Goal: Information Seeking & Learning: Check status

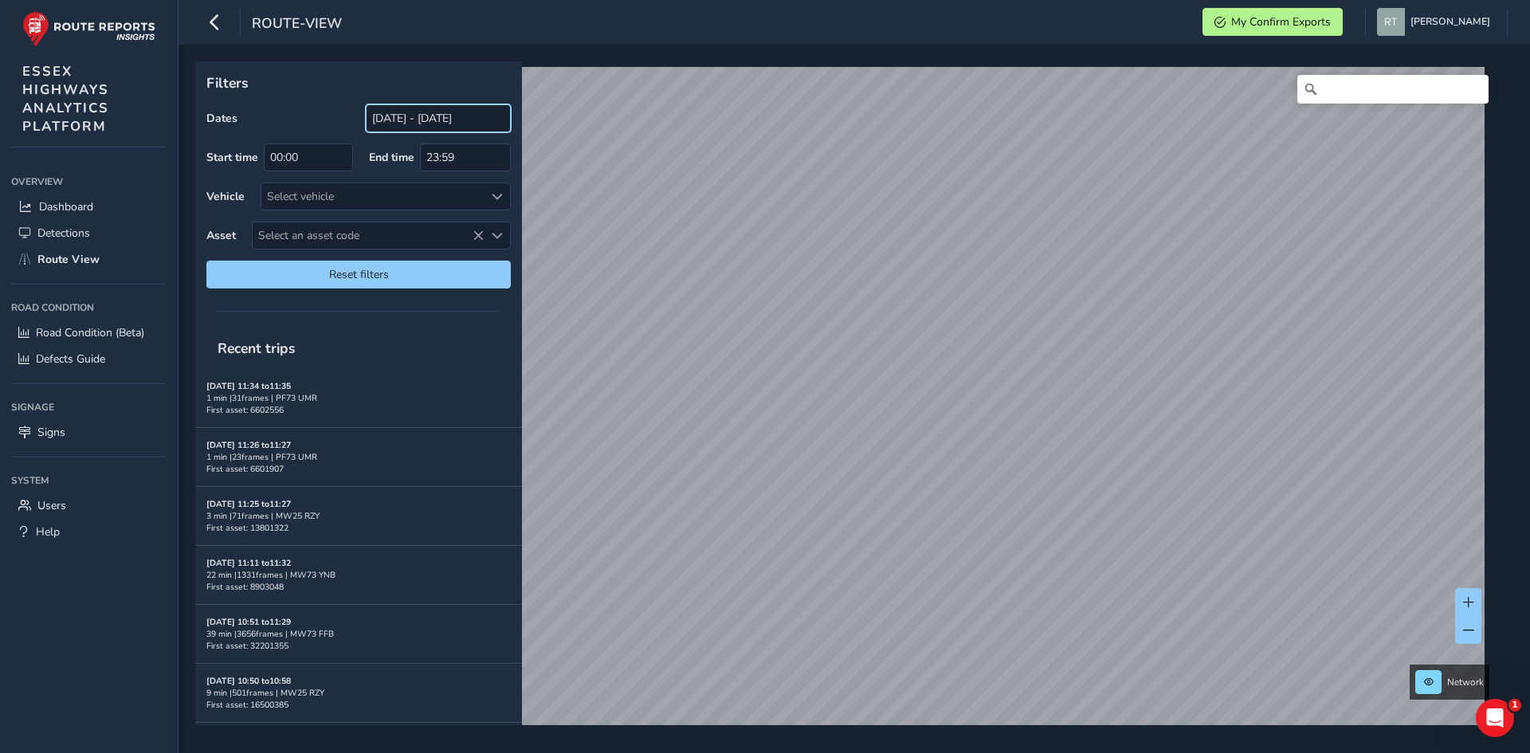
click at [443, 126] on input "[DATE] - [DATE]" at bounding box center [438, 118] width 145 height 28
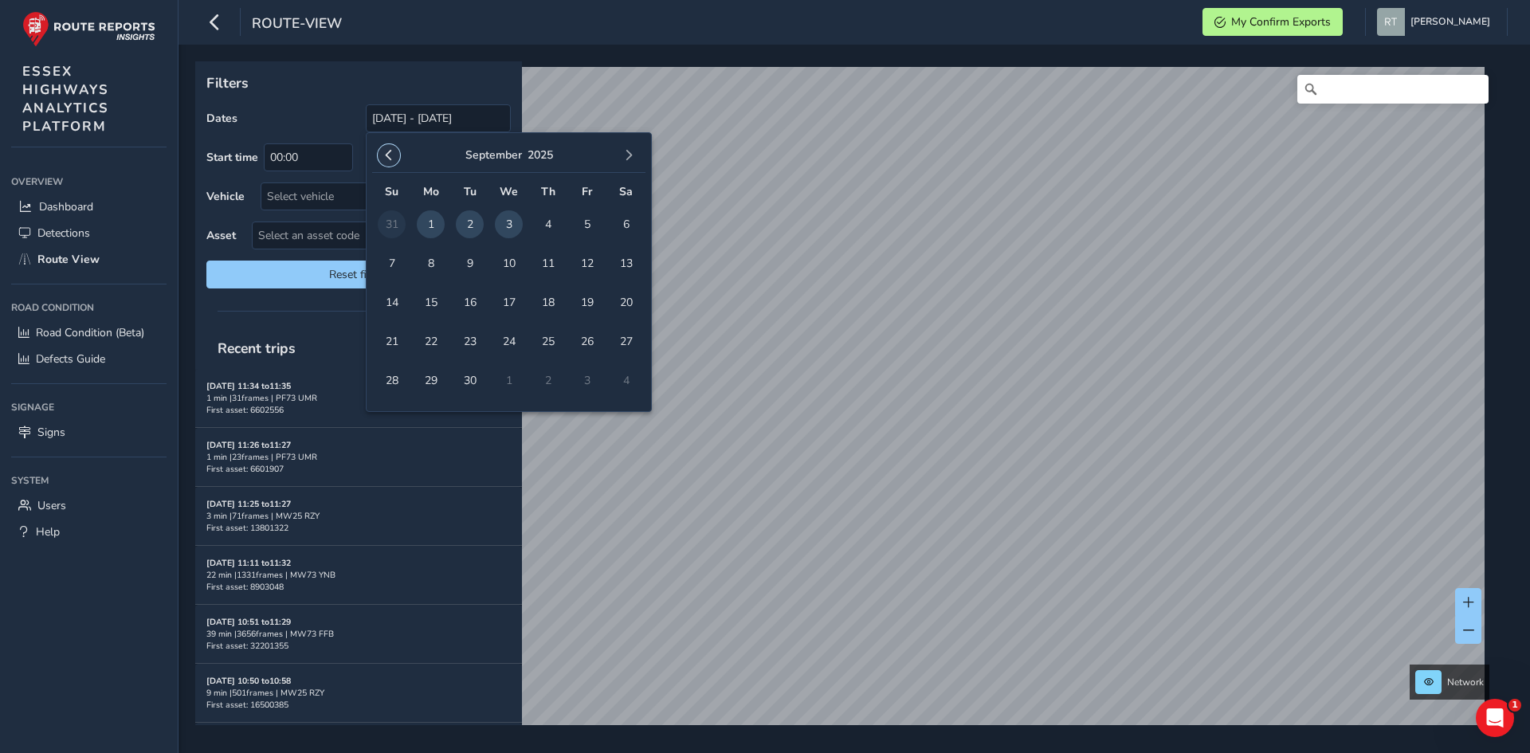
click at [398, 155] on button "button" at bounding box center [389, 155] width 22 height 22
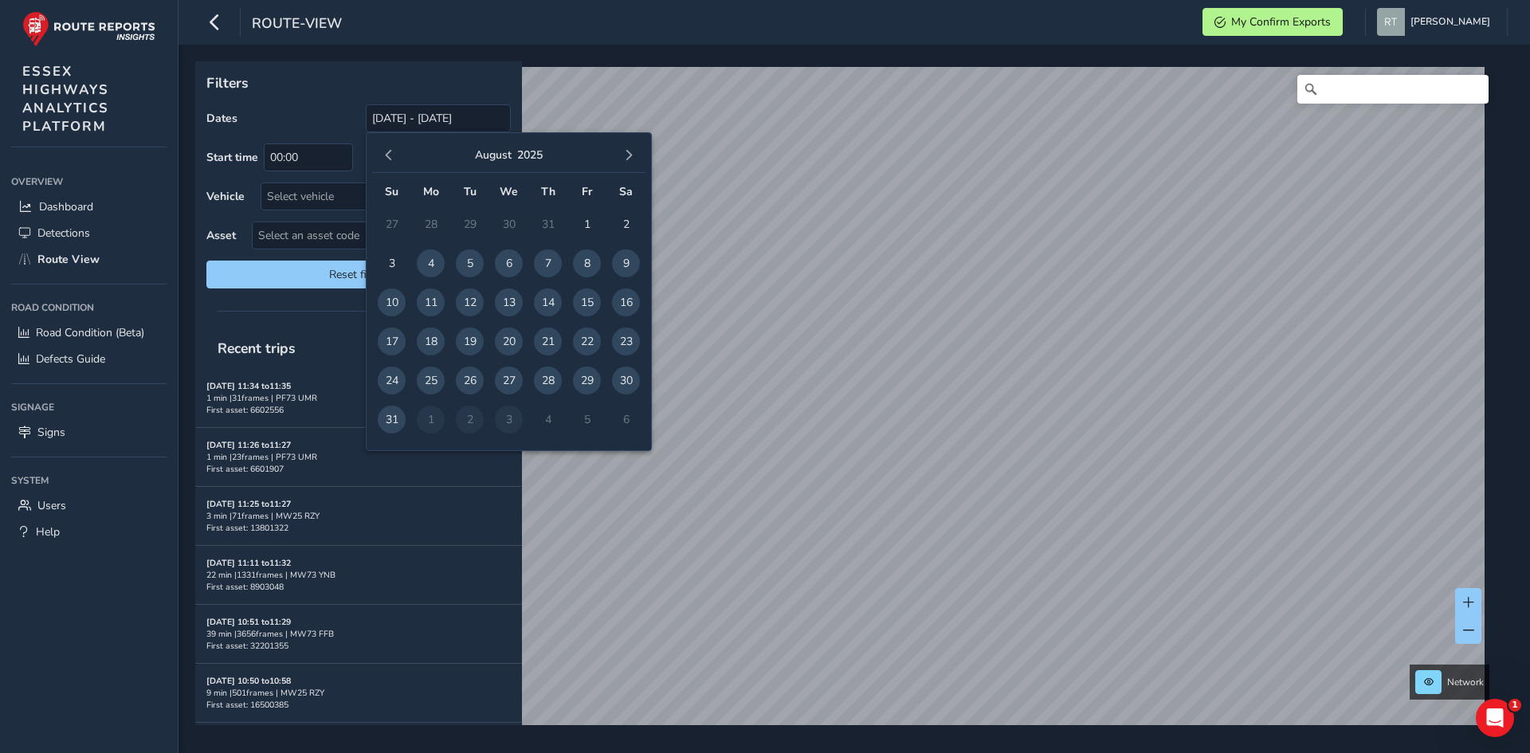
click at [398, 155] on button "button" at bounding box center [389, 155] width 22 height 22
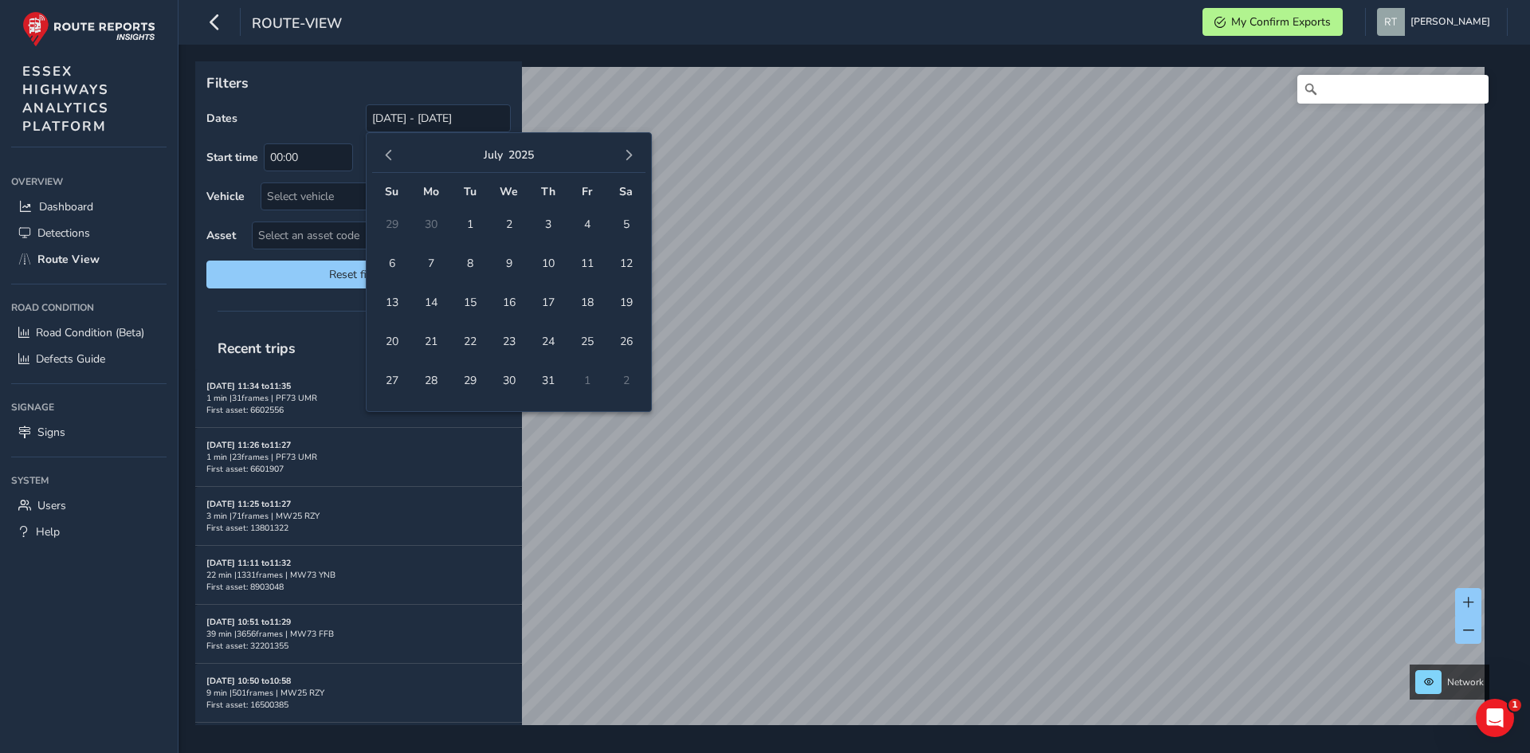
click at [398, 155] on button "button" at bounding box center [389, 155] width 22 height 22
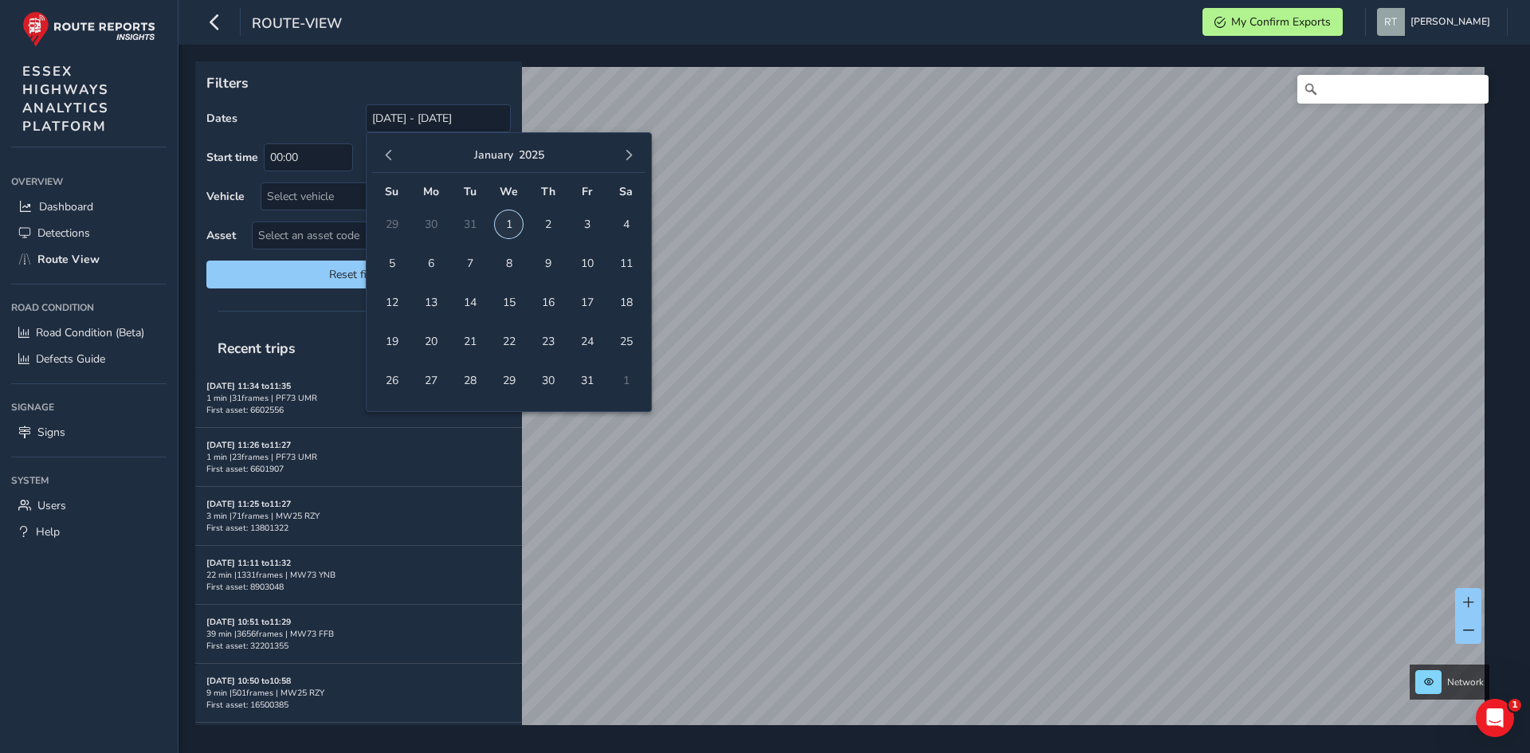
click at [507, 220] on span "1" at bounding box center [509, 224] width 28 height 28
click at [625, 156] on span "button" at bounding box center [628, 155] width 11 height 11
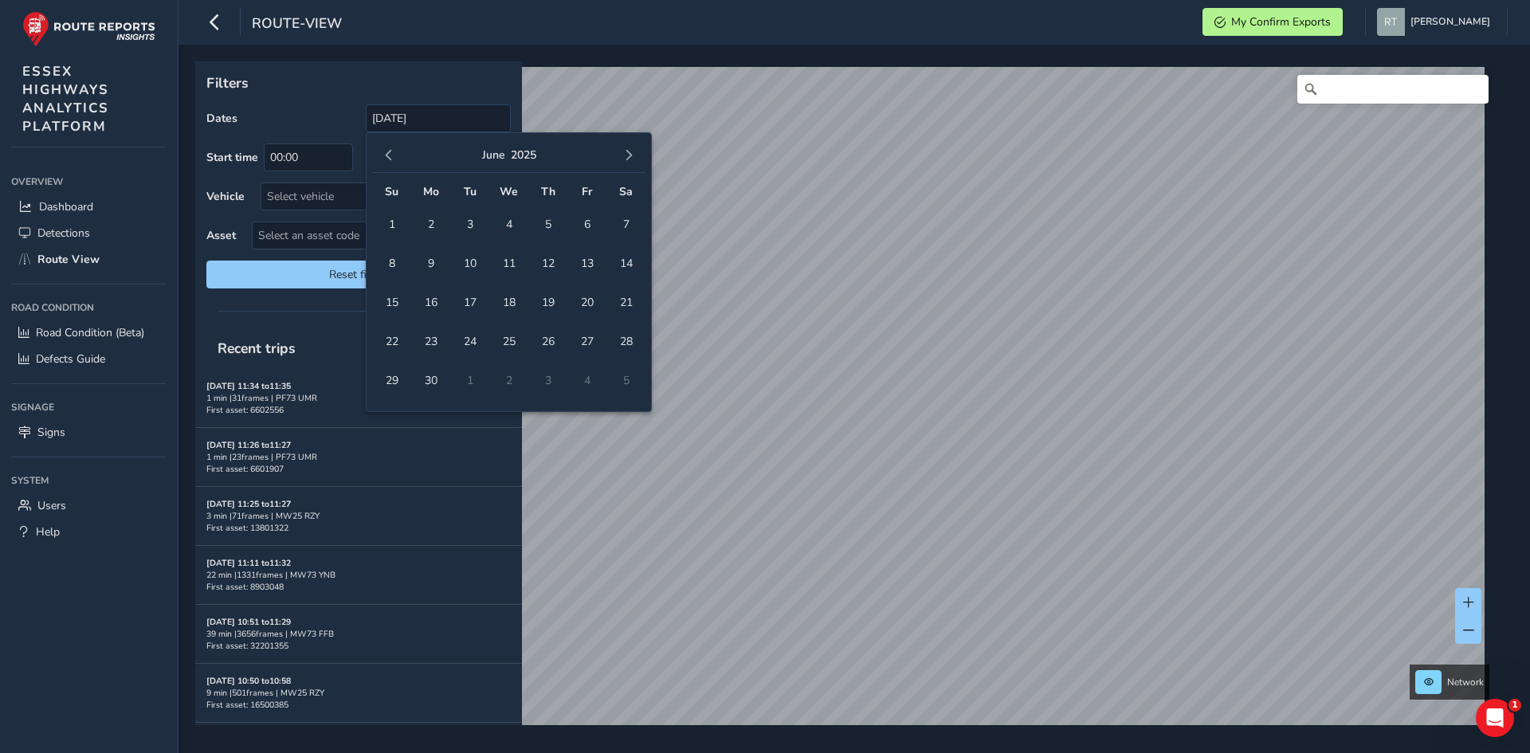
click at [625, 156] on span "button" at bounding box center [628, 155] width 11 height 11
click at [622, 157] on button "button" at bounding box center [628, 155] width 22 height 22
click at [625, 232] on span "4" at bounding box center [626, 224] width 28 height 28
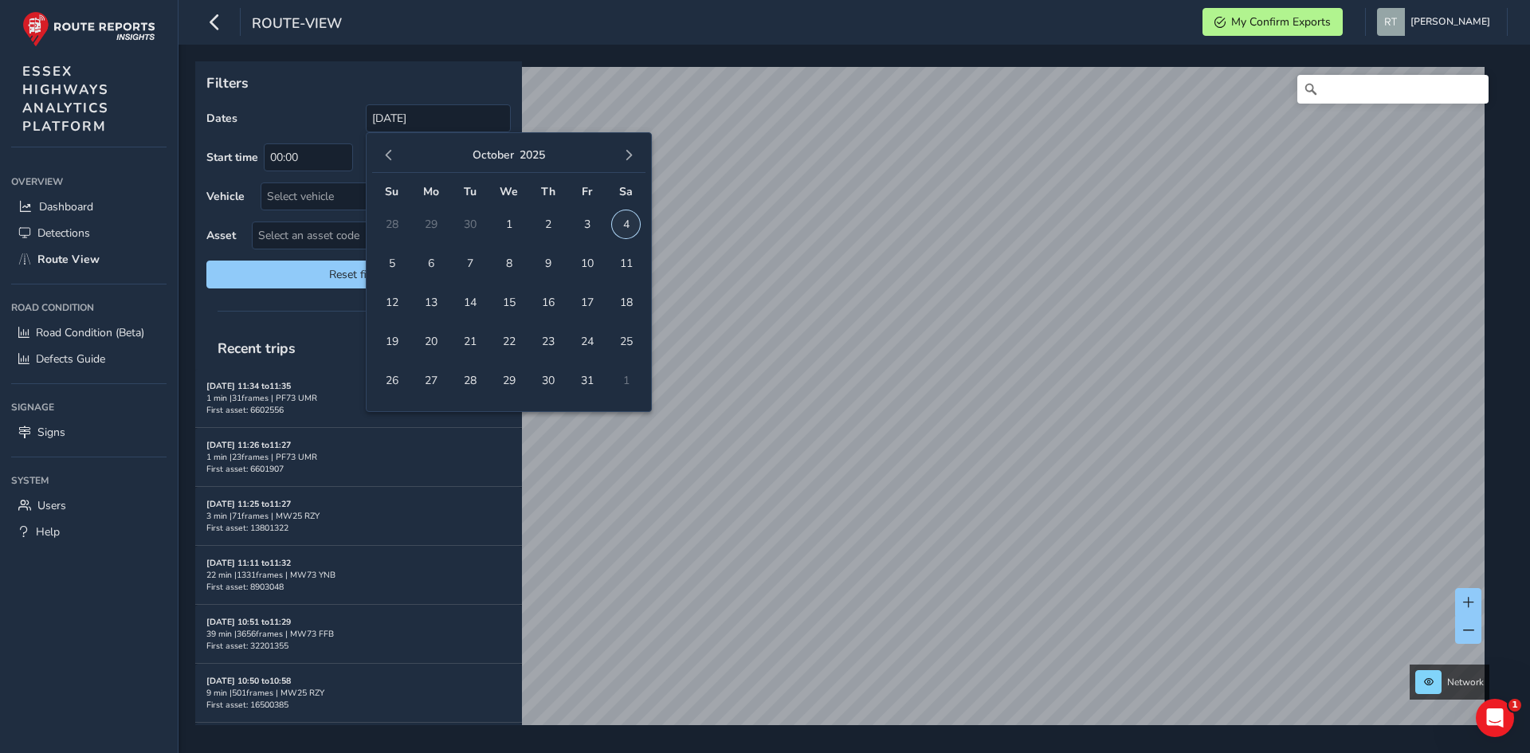
type input "01/01/2025 - 04/10/2025"
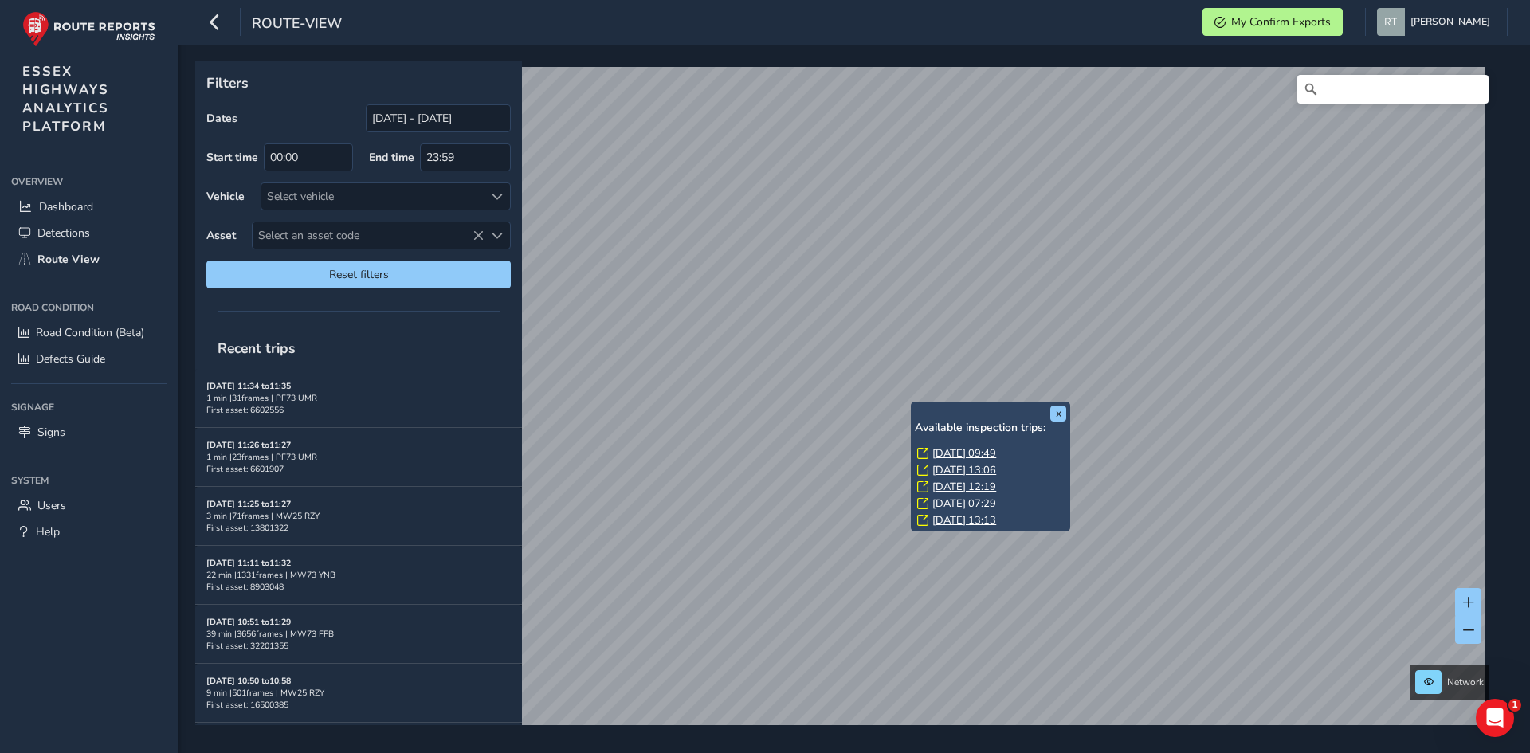
click at [936, 451] on link "Wed, 3 Sep, 09:49" at bounding box center [964, 453] width 64 height 14
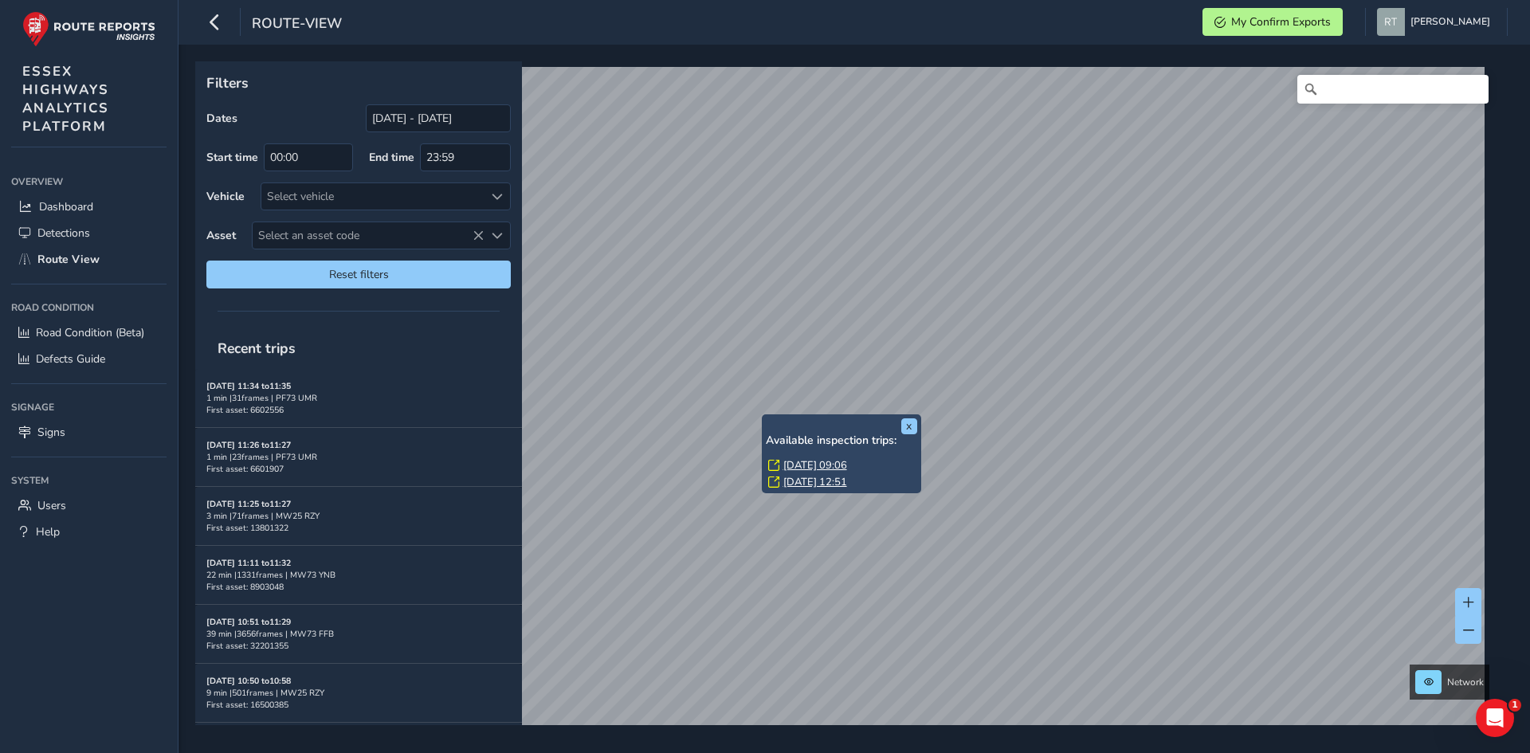
click at [794, 460] on link "Wed, 3 Sep, 09:06" at bounding box center [815, 465] width 64 height 14
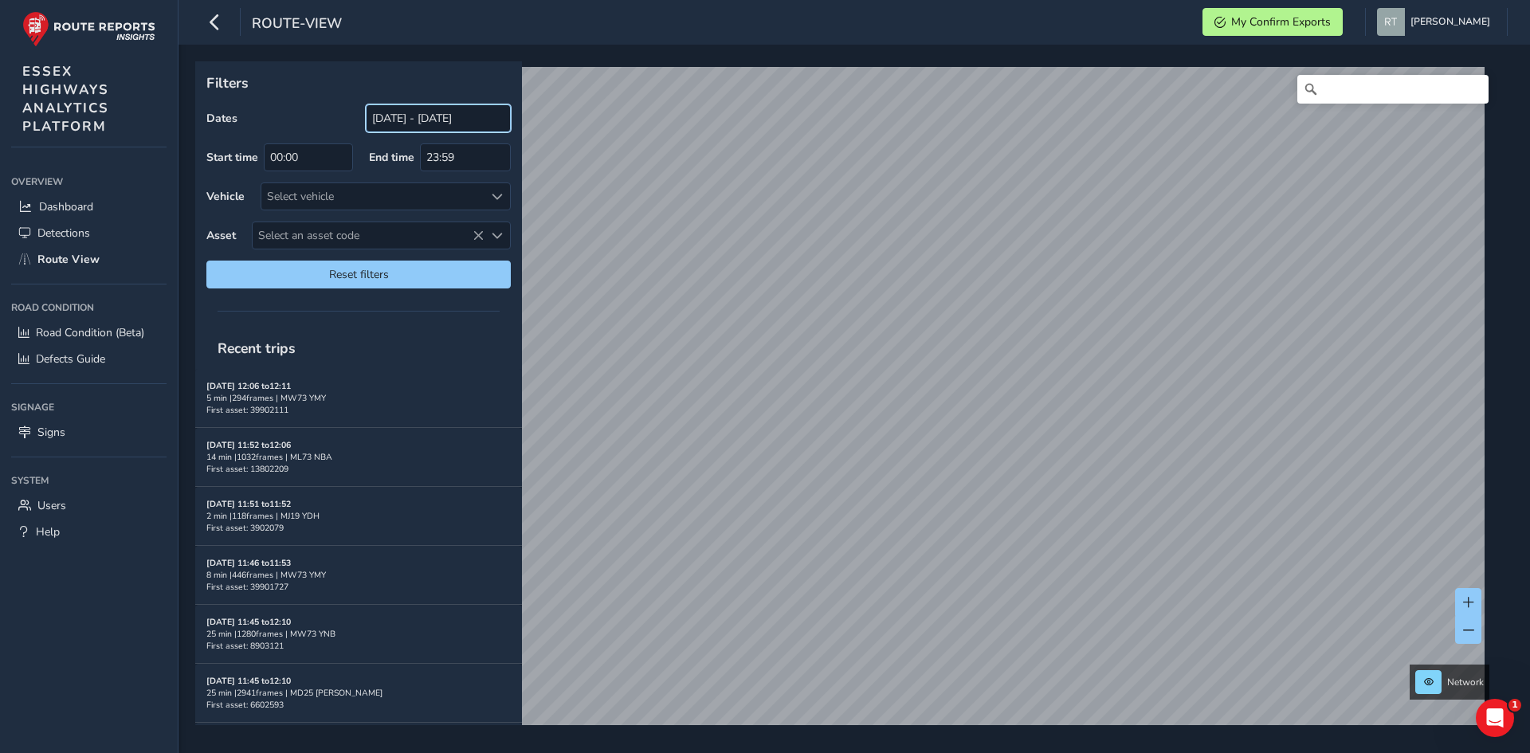
click at [405, 111] on input "[DATE] - [DATE]" at bounding box center [438, 118] width 145 height 28
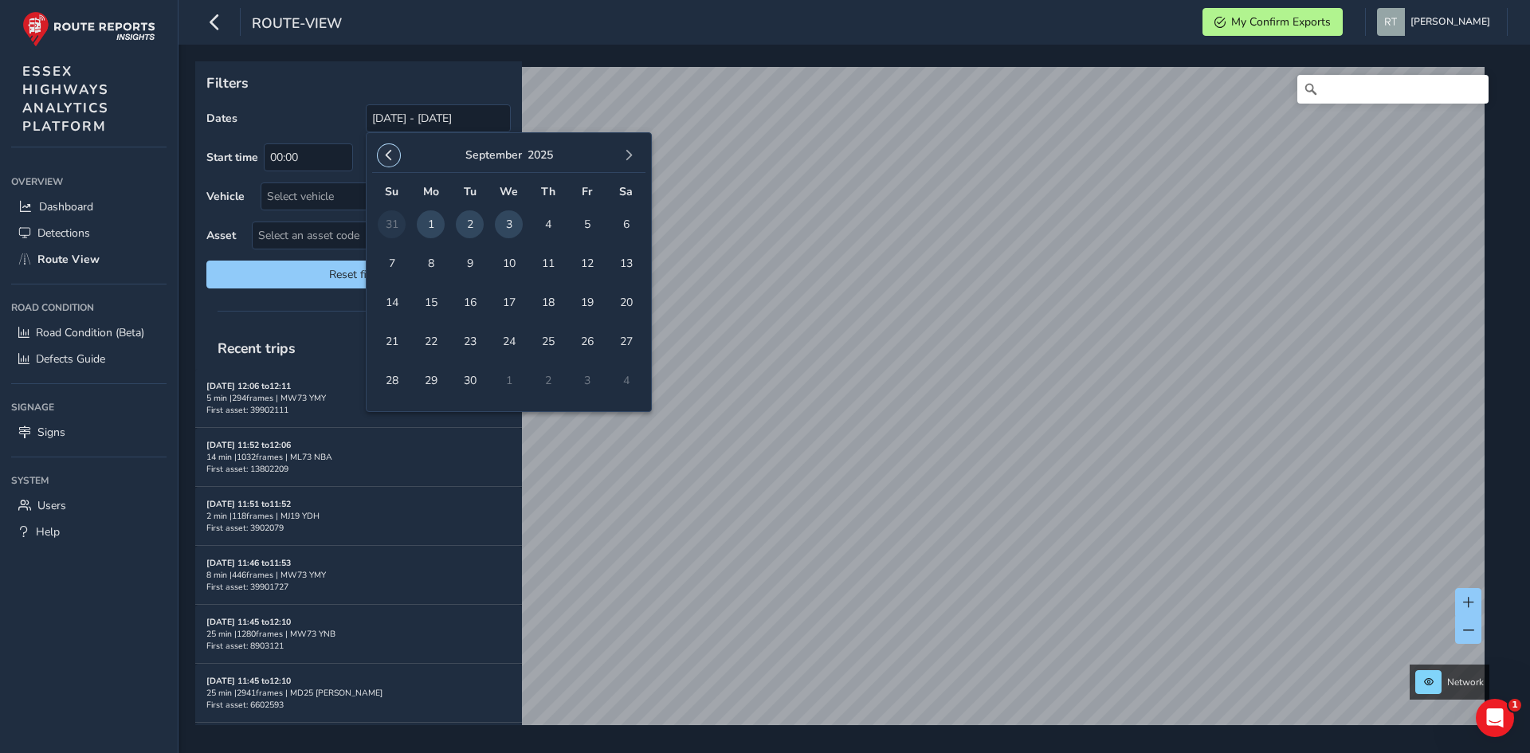
click at [390, 158] on span "button" at bounding box center [388, 155] width 11 height 11
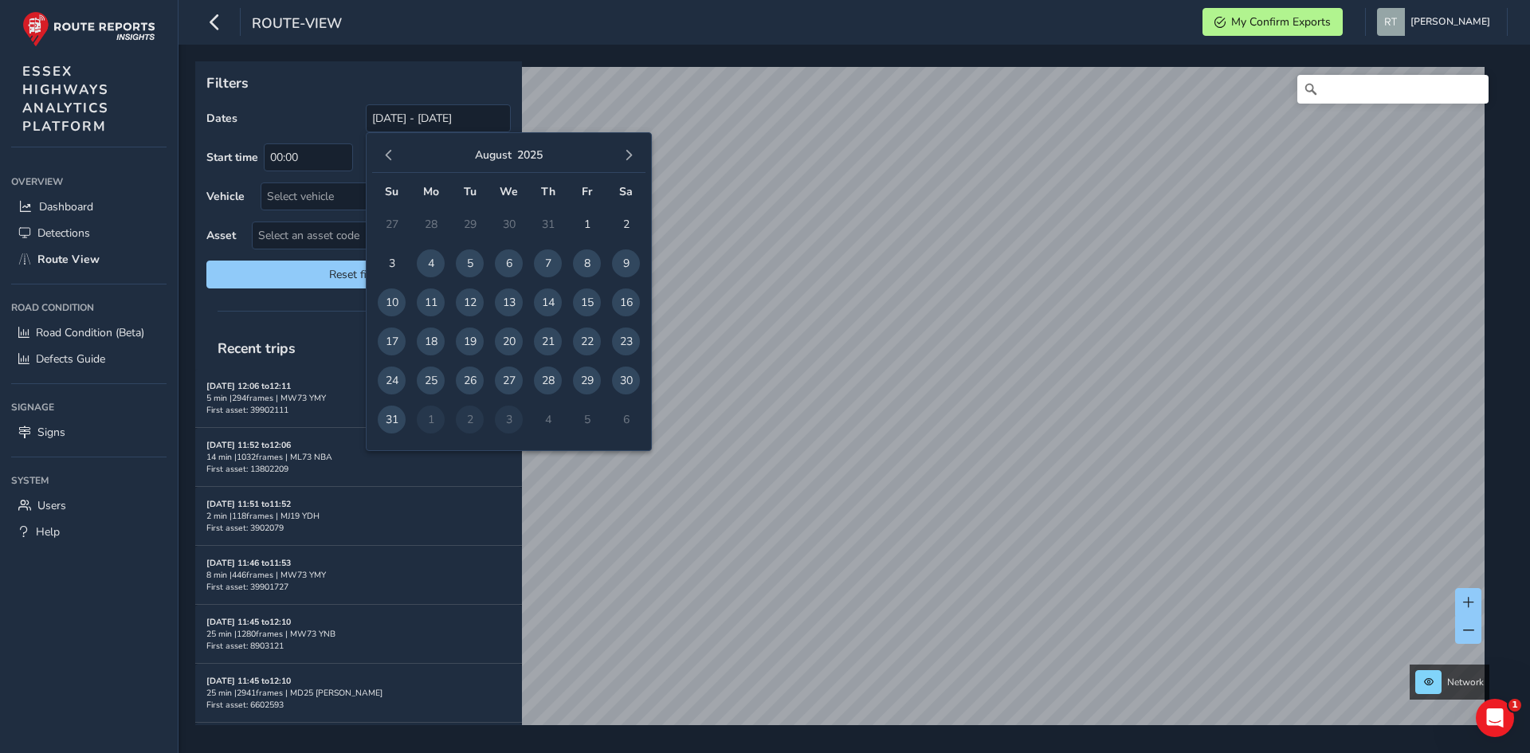
click at [390, 158] on span "button" at bounding box center [388, 155] width 11 height 11
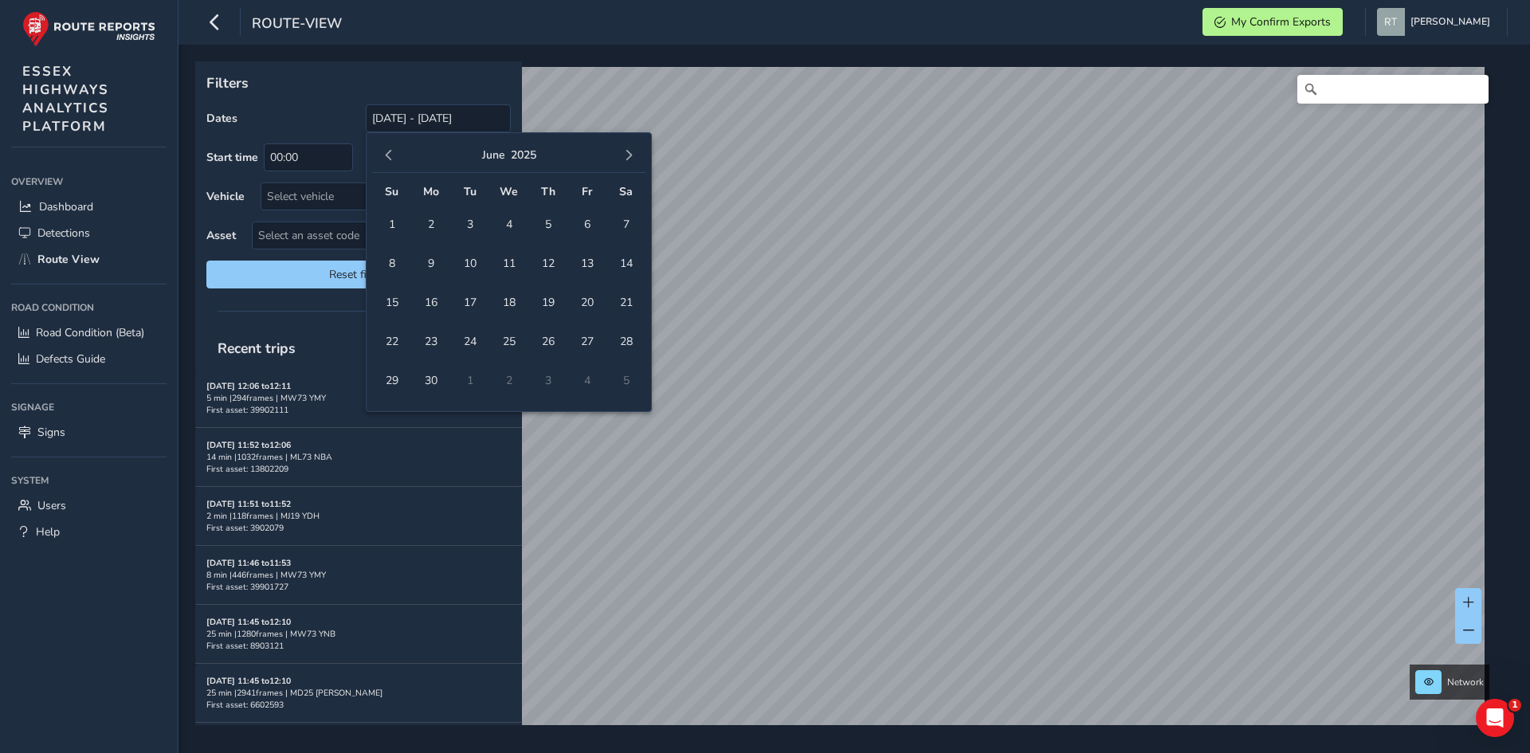
click at [390, 158] on span "button" at bounding box center [388, 155] width 11 height 11
click at [396, 158] on button "button" at bounding box center [389, 155] width 22 height 22
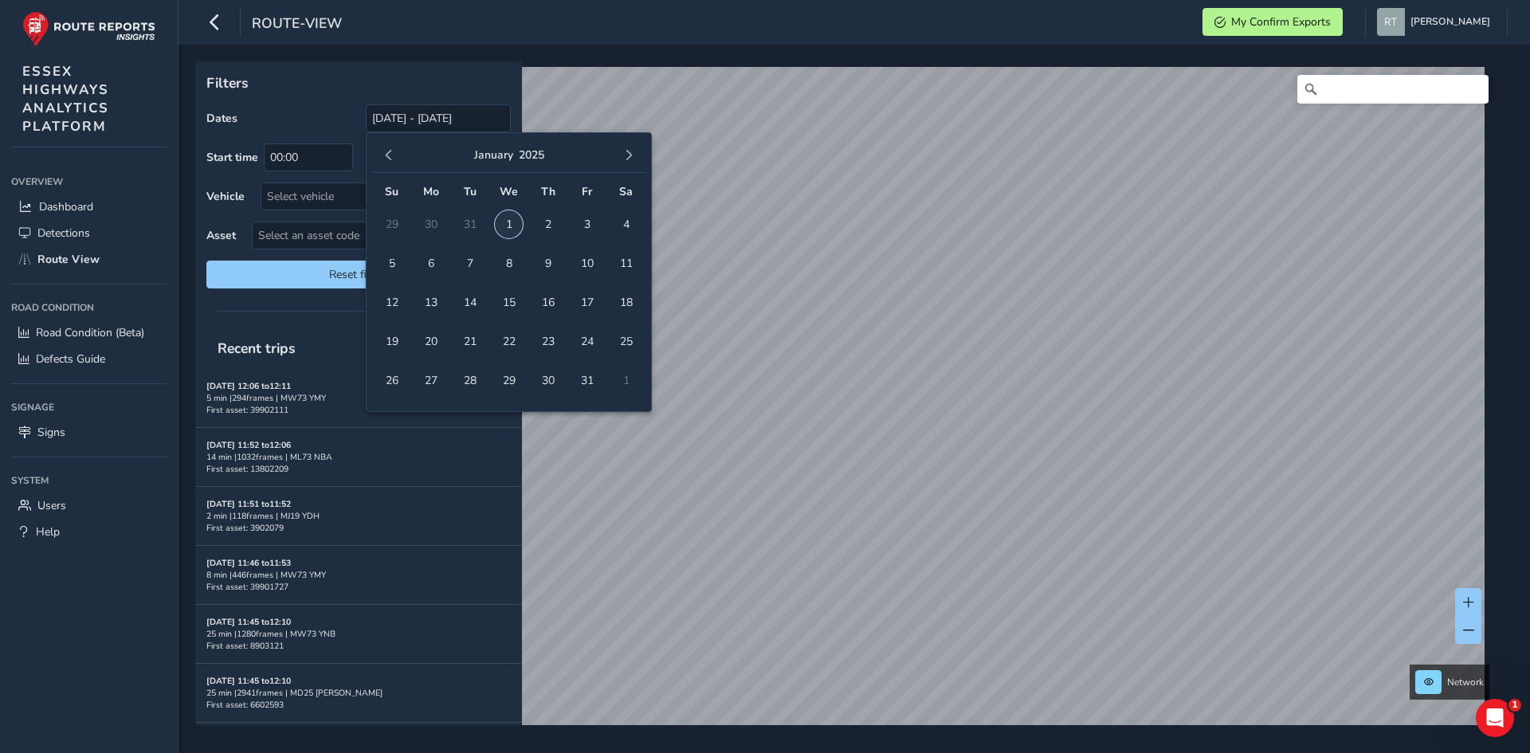
click at [514, 225] on span "1" at bounding box center [509, 224] width 28 height 28
click at [629, 157] on span "button" at bounding box center [628, 155] width 11 height 11
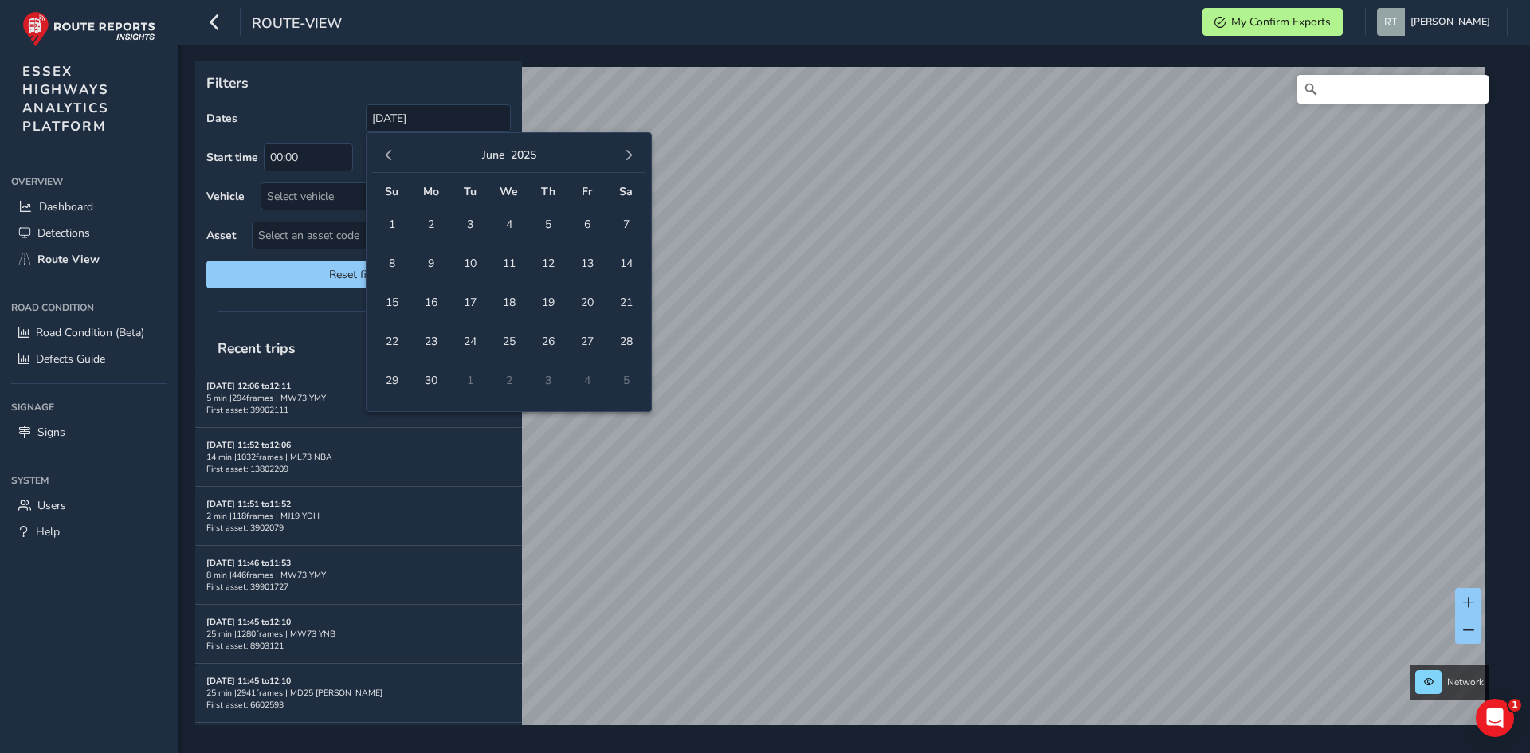
click at [629, 157] on span "button" at bounding box center [628, 155] width 11 height 11
click at [629, 154] on span "button" at bounding box center [628, 155] width 11 height 11
click at [629, 260] on span "13" at bounding box center [626, 263] width 28 height 28
type input "01/01/2025 - 13/09/2025"
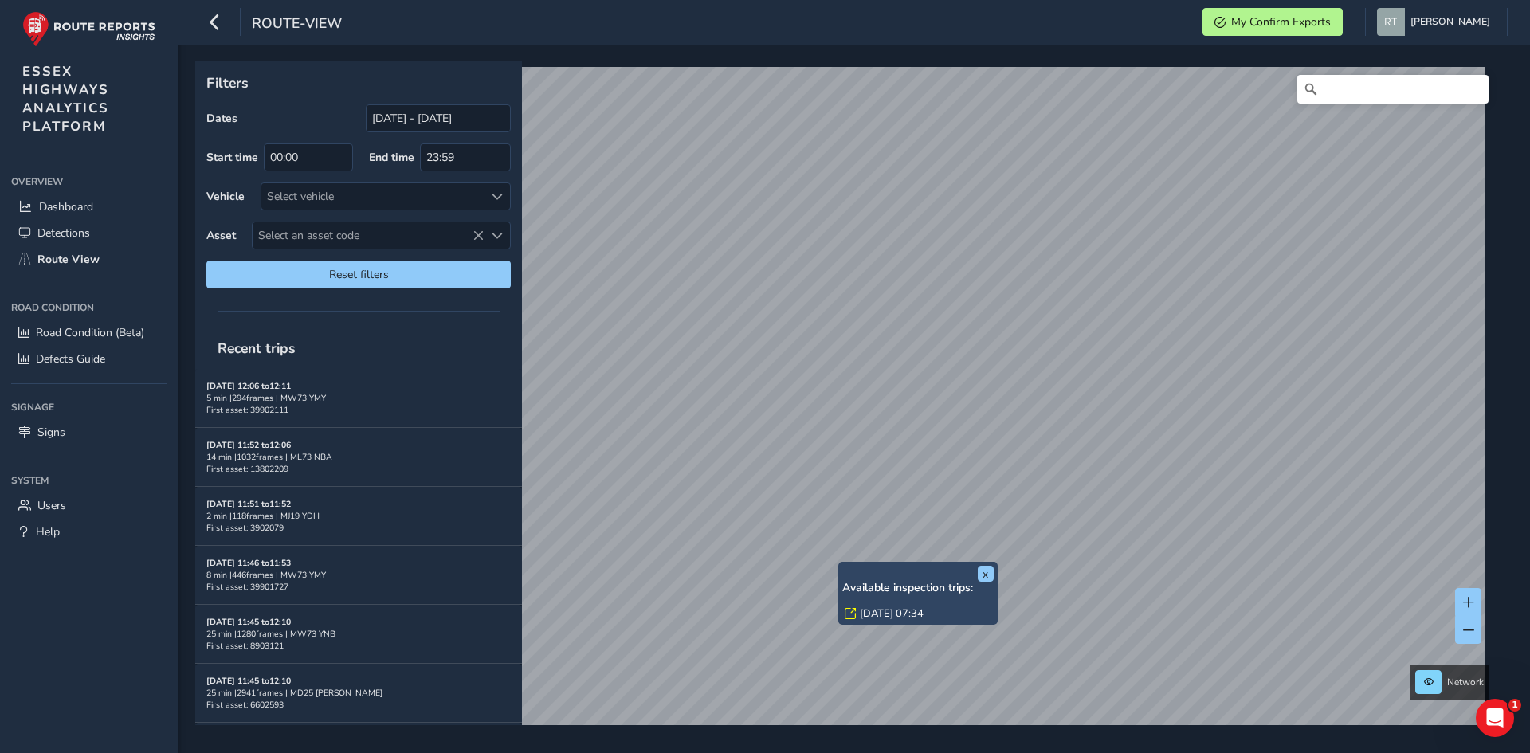
click at [885, 610] on link "[DATE] 07:34" at bounding box center [892, 613] width 64 height 14
